Goal: Transaction & Acquisition: Purchase product/service

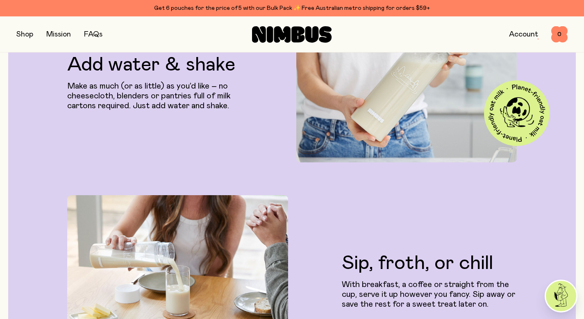
scroll to position [1234, 0]
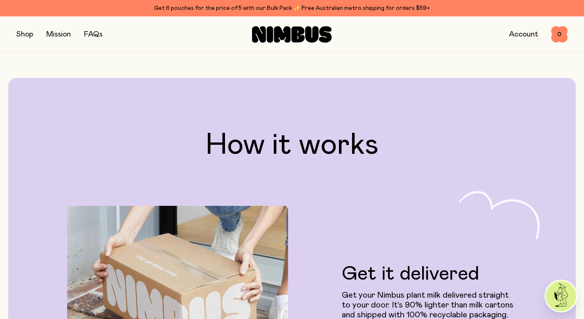
click at [25, 29] on button "button" at bounding box center [24, 34] width 17 height 11
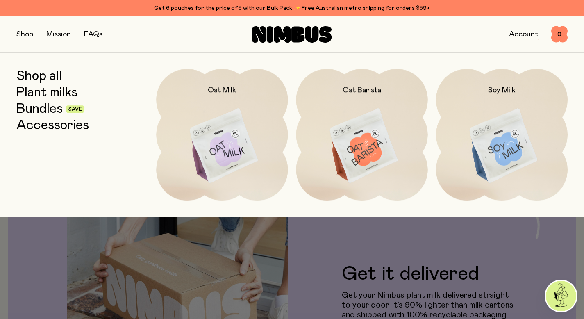
click at [44, 94] on link "Plant milks" at bounding box center [46, 92] width 61 height 15
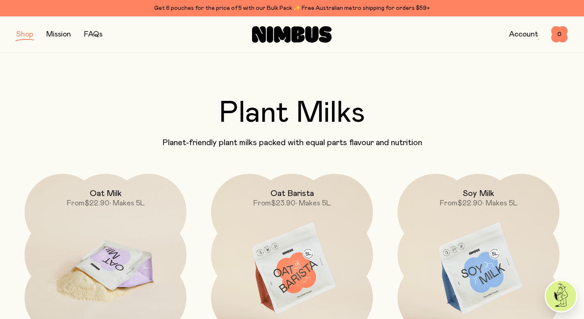
click at [128, 240] on img at bounding box center [106, 269] width 162 height 190
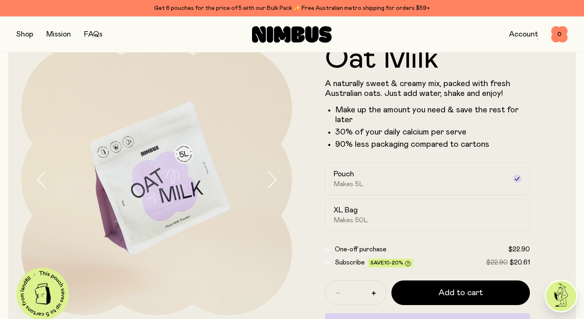
scroll to position [147, 0]
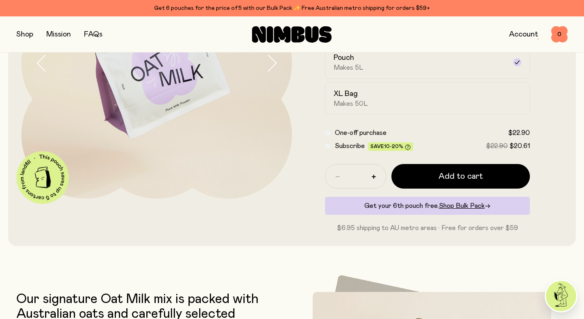
click at [331, 146] on div "Subscribe Save 10-20% $22.90 $20.61" at bounding box center [427, 146] width 205 height 10
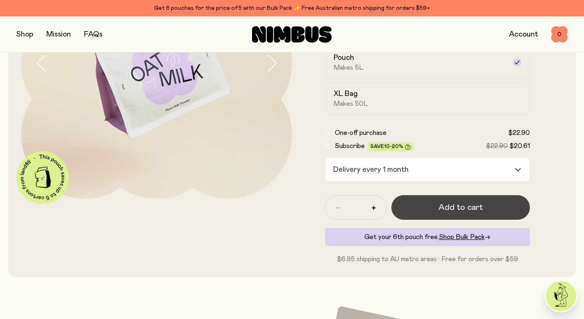
click at [421, 196] on button "Add to cart" at bounding box center [460, 207] width 139 height 25
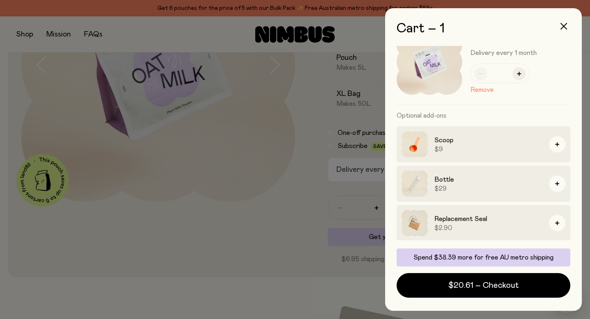
scroll to position [27, 0]
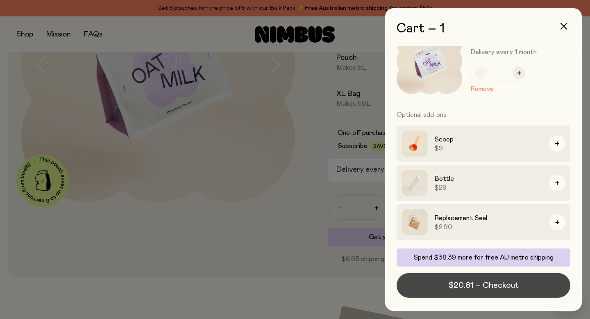
click at [479, 287] on span "$20.61 – Checkout" at bounding box center [483, 284] width 70 height 11
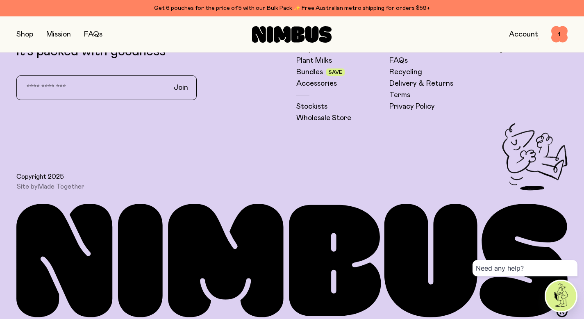
scroll to position [2315, 0]
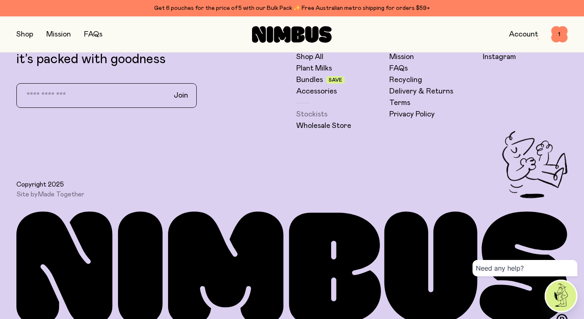
click at [313, 116] on link "Stockists" at bounding box center [311, 114] width 31 height 10
